Goal: Task Accomplishment & Management: Manage account settings

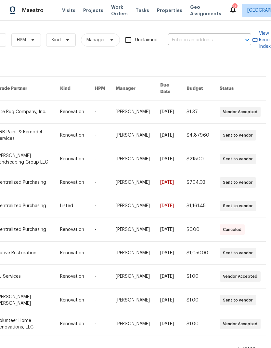
scroll to position [0, 107]
click at [203, 36] on input "text" at bounding box center [200, 40] width 65 height 10
type input "624 s"
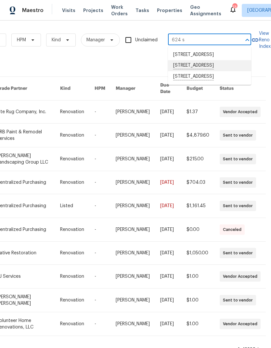
click at [185, 71] on li "[STREET_ADDRESS]" at bounding box center [209, 65] width 83 height 11
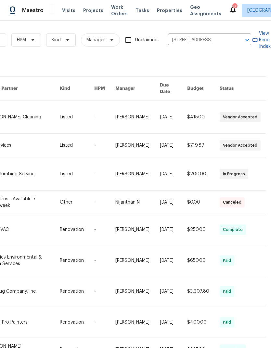
click at [21, 167] on link at bounding box center [23, 173] width 73 height 33
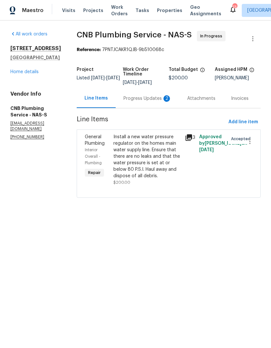
click at [138, 100] on div "Progress Updates 2" at bounding box center [147, 98] width 48 height 6
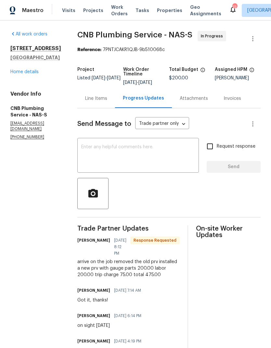
click at [93, 266] on div "arrive on the job removed the old prv installed a new prv with gauge parts 200.…" at bounding box center [128, 267] width 102 height 19
click at [107, 102] on div "Line Items" at bounding box center [96, 98] width 22 height 6
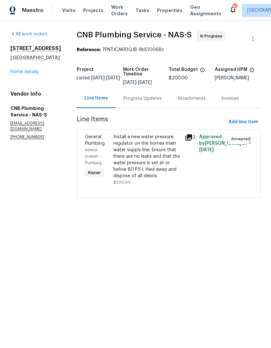
click at [141, 157] on div "Install a new water pressure regulator on the homes main water supply line. Ens…" at bounding box center [147, 156] width 68 height 45
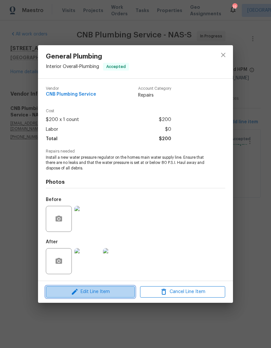
click at [81, 291] on span "Edit Line Item" at bounding box center [90, 292] width 85 height 8
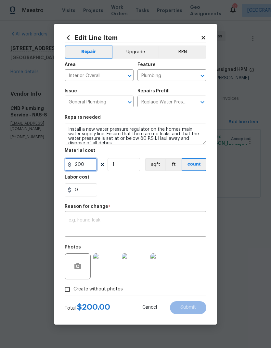
click at [89, 165] on input "200" at bounding box center [81, 164] width 32 height 13
type input "475"
click at [92, 213] on div "x ​" at bounding box center [136, 224] width 142 height 24
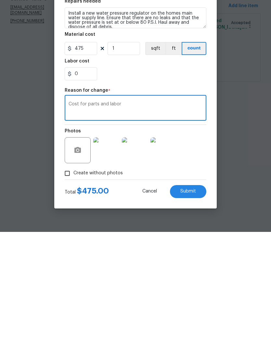
type textarea "Cost for parts and labor"
click at [194, 305] on span "Submit" at bounding box center [188, 307] width 16 height 5
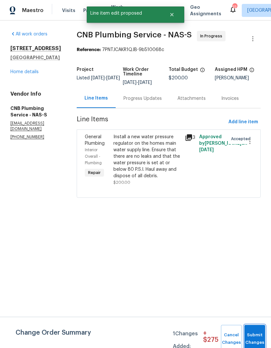
click at [254, 326] on button "Submit Changes" at bounding box center [254, 339] width 21 height 28
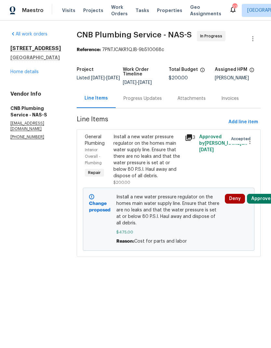
click at [147, 102] on div "Progress Updates" at bounding box center [142, 98] width 38 height 6
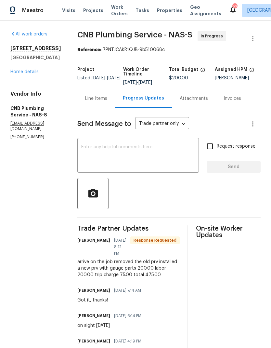
click at [111, 167] on textarea at bounding box center [138, 156] width 114 height 23
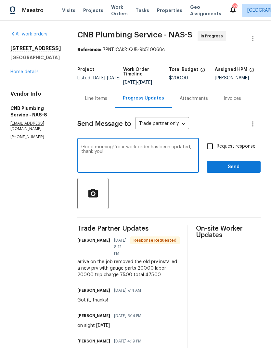
type textarea "Good morning! Your work order has been updated, thank you!"
click at [51, 169] on section "All work orders 624 Stonebridge Ln Mount Juliet, TN 37122 Home details Vendor I…" at bounding box center [35, 203] width 51 height 344
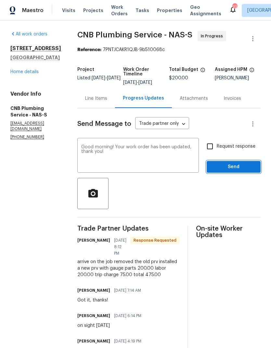
click at [215, 168] on span "Send" at bounding box center [234, 167] width 44 height 8
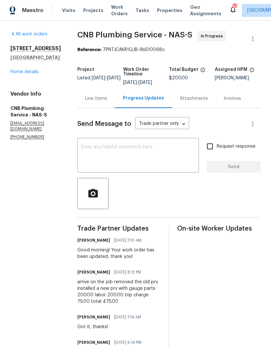
click at [105, 102] on div "Line Items" at bounding box center [96, 98] width 22 height 6
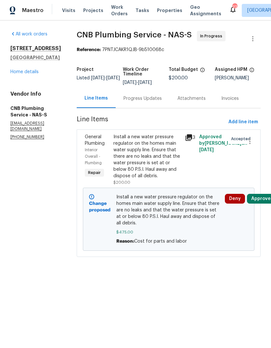
click at [261, 203] on button "Approve" at bounding box center [261, 199] width 28 height 10
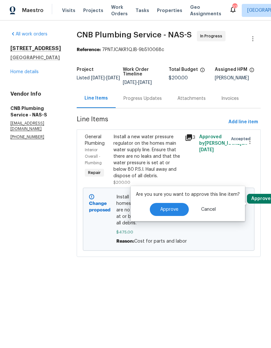
click at [160, 213] on button "Approve" at bounding box center [169, 209] width 39 height 13
